Goal: Task Accomplishment & Management: Manage account settings

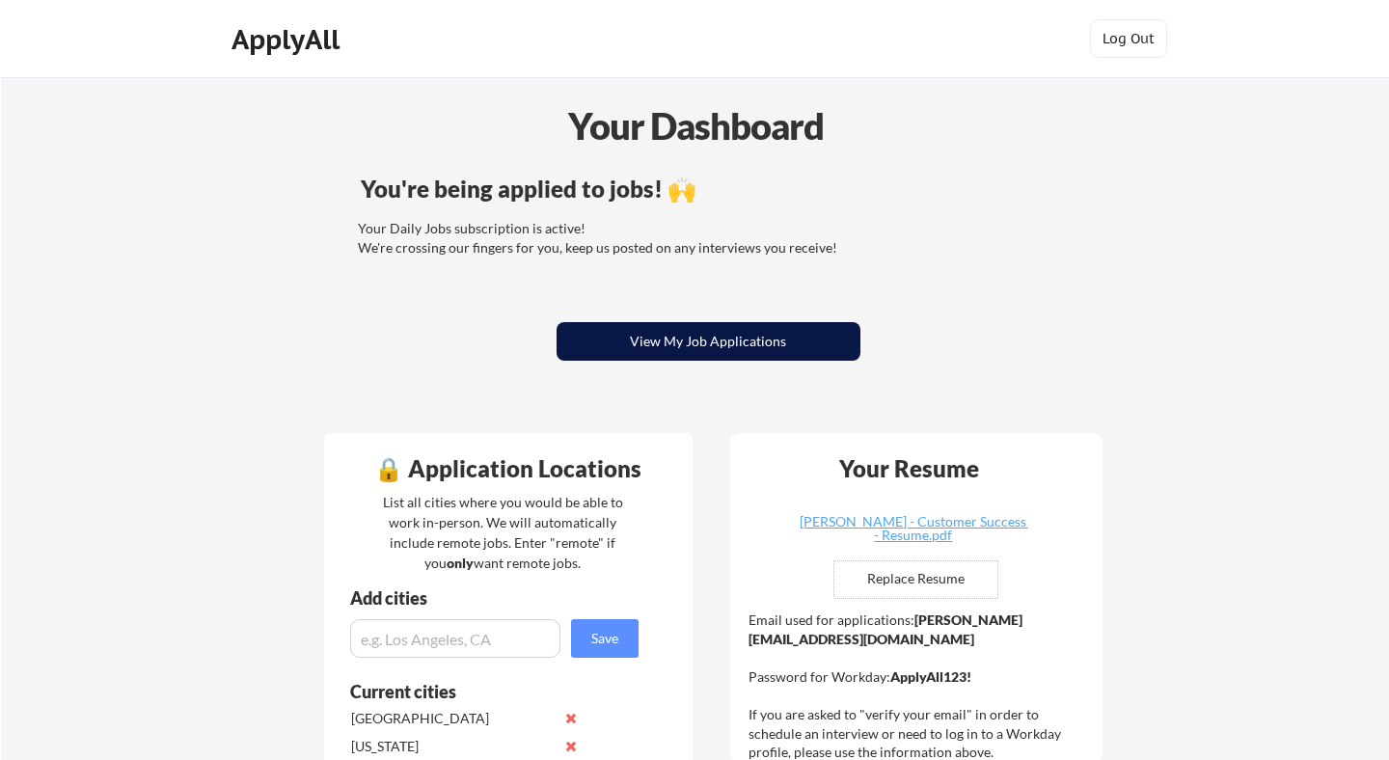
click at [803, 345] on button "View My Job Applications" at bounding box center [708, 341] width 304 height 39
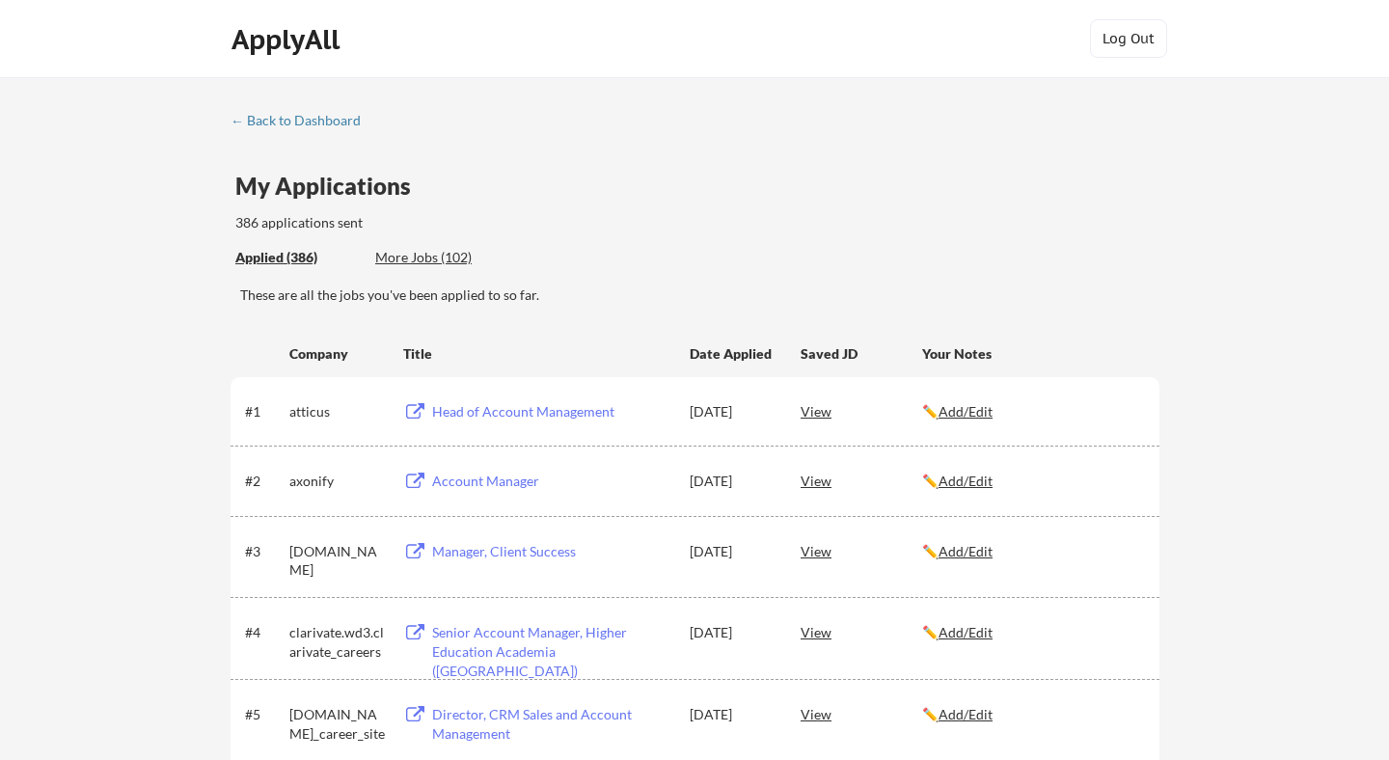
click at [303, 257] on div "Applied (386)" at bounding box center [297, 257] width 125 height 19
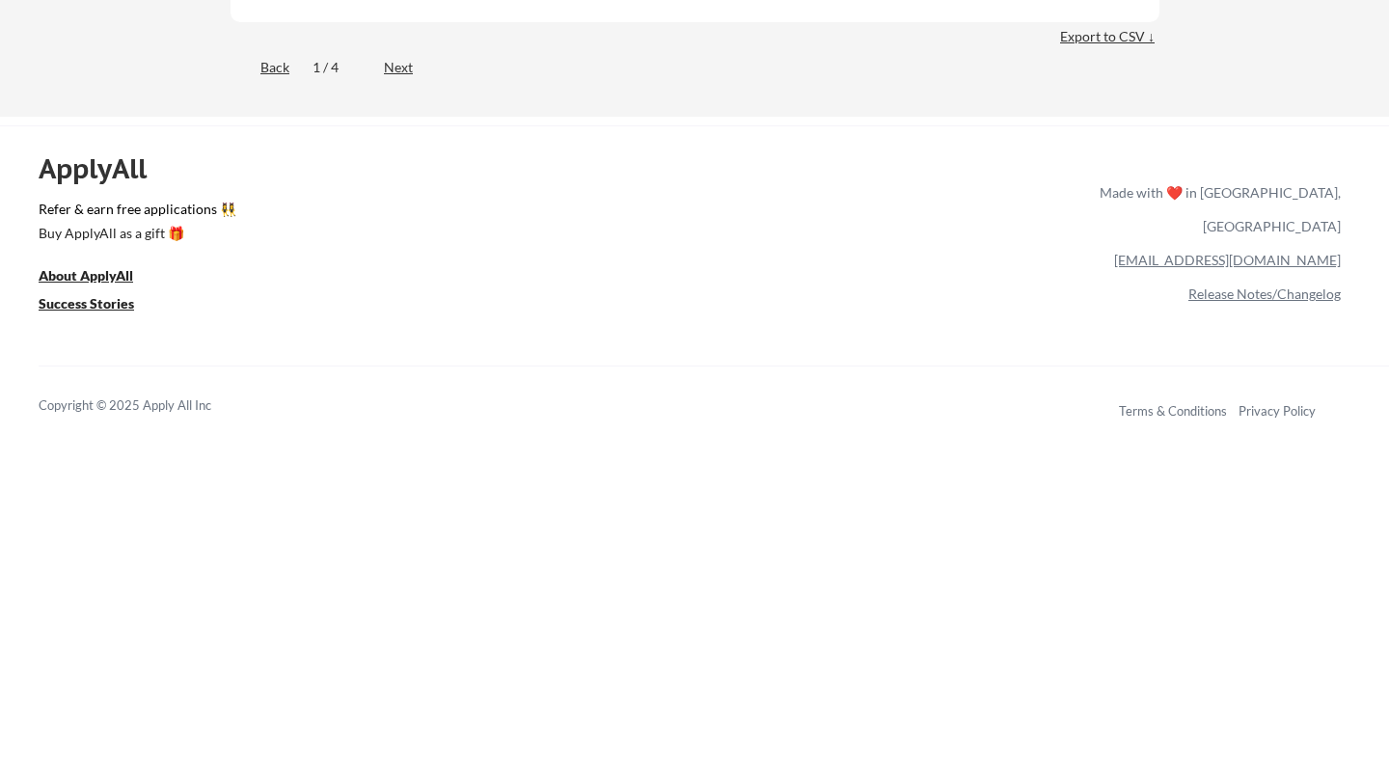
scroll to position [7745, 0]
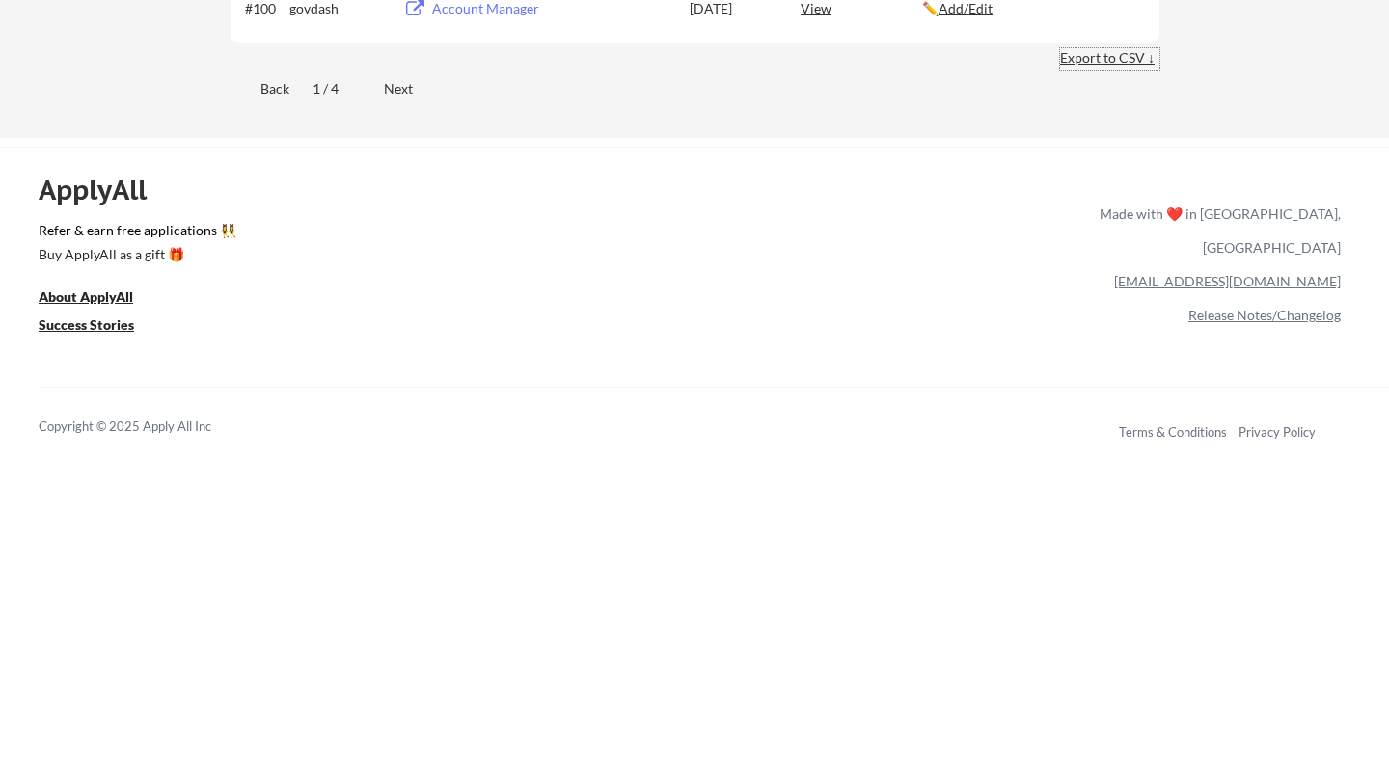
click at [1124, 57] on div "Export to CSV ↓" at bounding box center [1109, 57] width 99 height 19
